Goal: Information Seeking & Learning: Check status

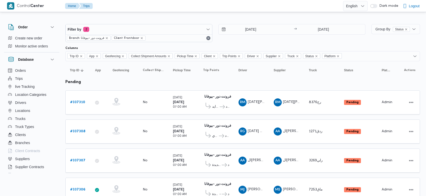
scroll to position [99, 0]
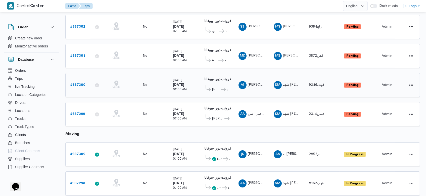
scroll to position [163, 0]
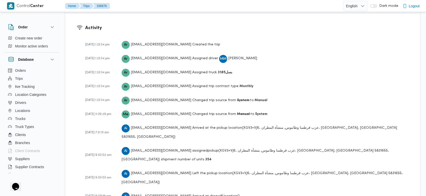
scroll to position [743, 0]
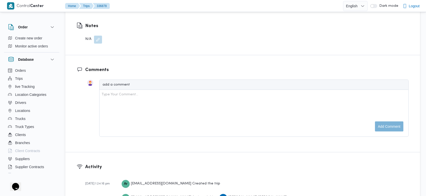
scroll to position [743, 0]
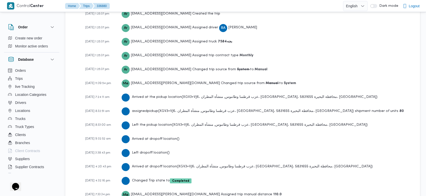
scroll to position [743, 0]
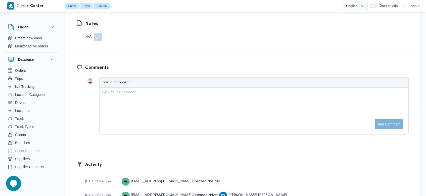
scroll to position [743, 0]
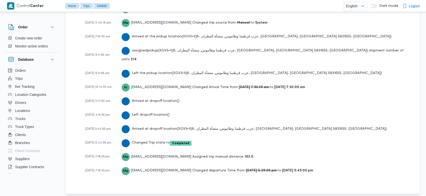
scroll to position [771, 0]
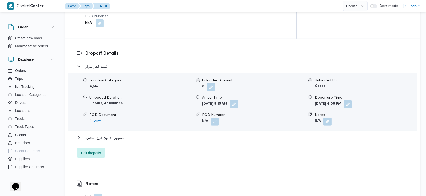
scroll to position [814, 0]
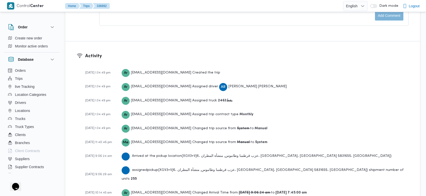
scroll to position [814, 0]
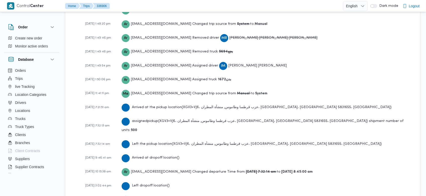
scroll to position [814, 0]
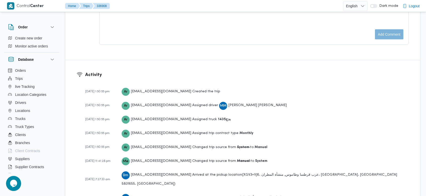
scroll to position [757, 0]
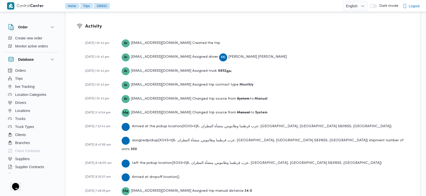
scroll to position [765, 0]
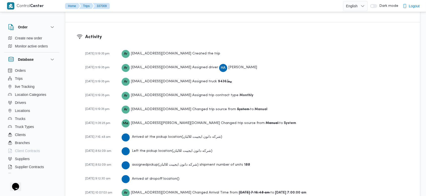
scroll to position [771, 0]
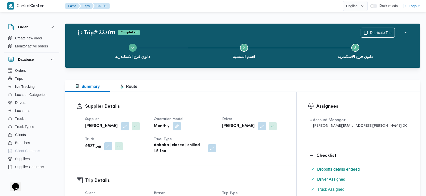
click at [254, 85] on div "Summary Route" at bounding box center [242, 86] width 355 height 12
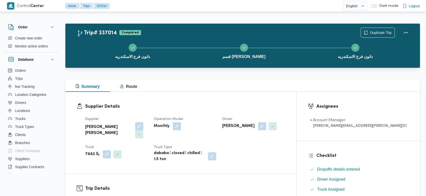
scroll to position [785, 0]
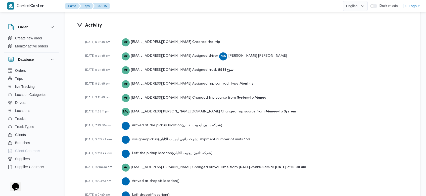
scroll to position [771, 0]
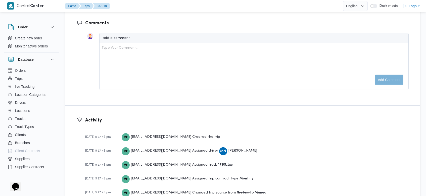
scroll to position [771, 0]
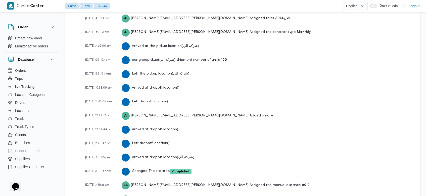
scroll to position [788, 0]
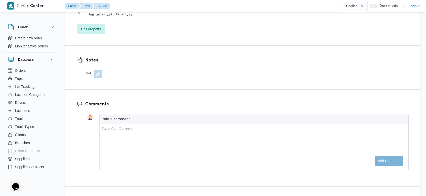
scroll to position [717, 0]
